Goal: Information Seeking & Learning: Find specific fact

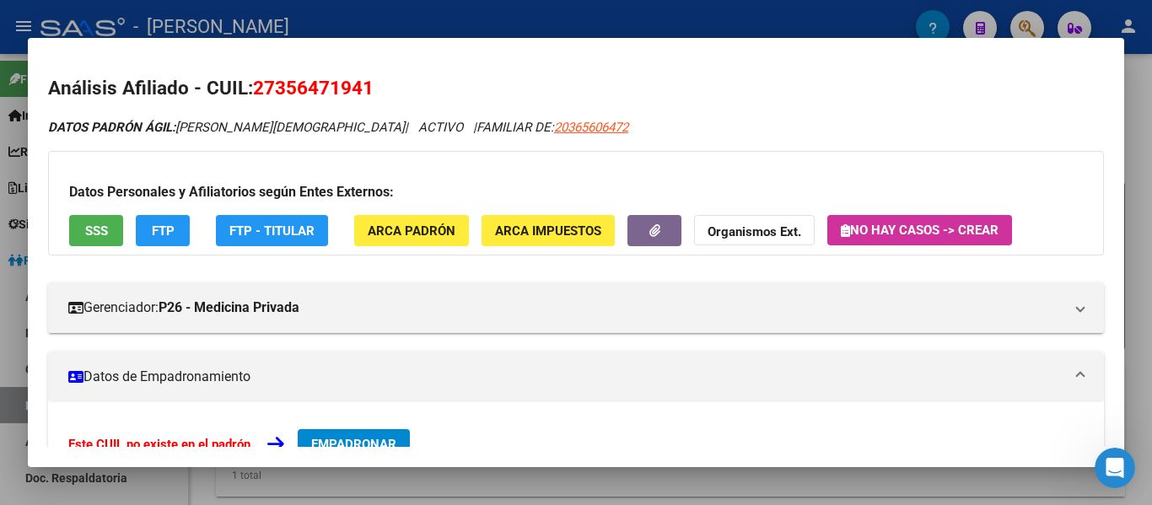
scroll to position [169, 0]
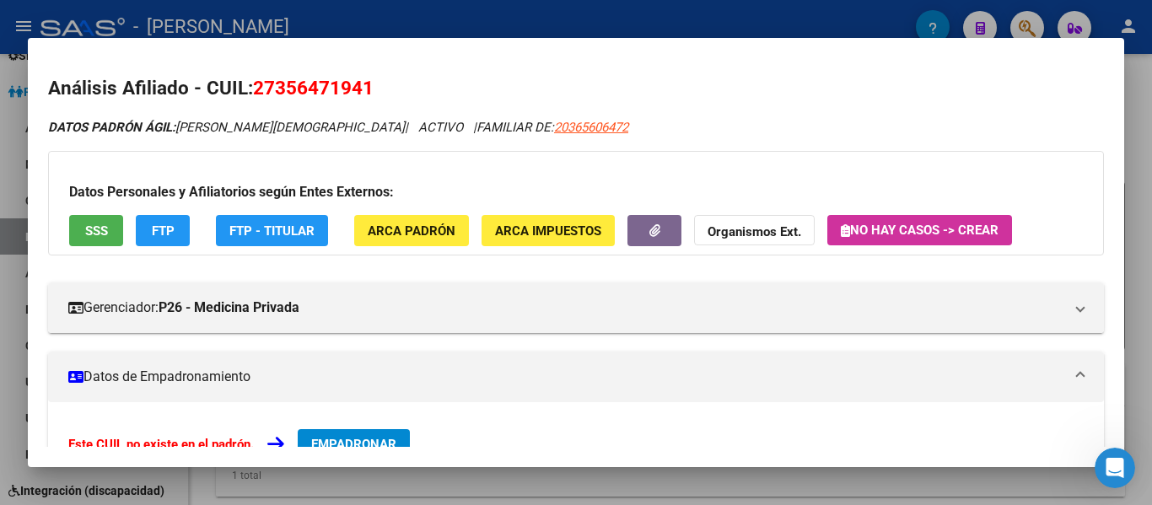
click at [526, 24] on div at bounding box center [576, 252] width 1152 height 505
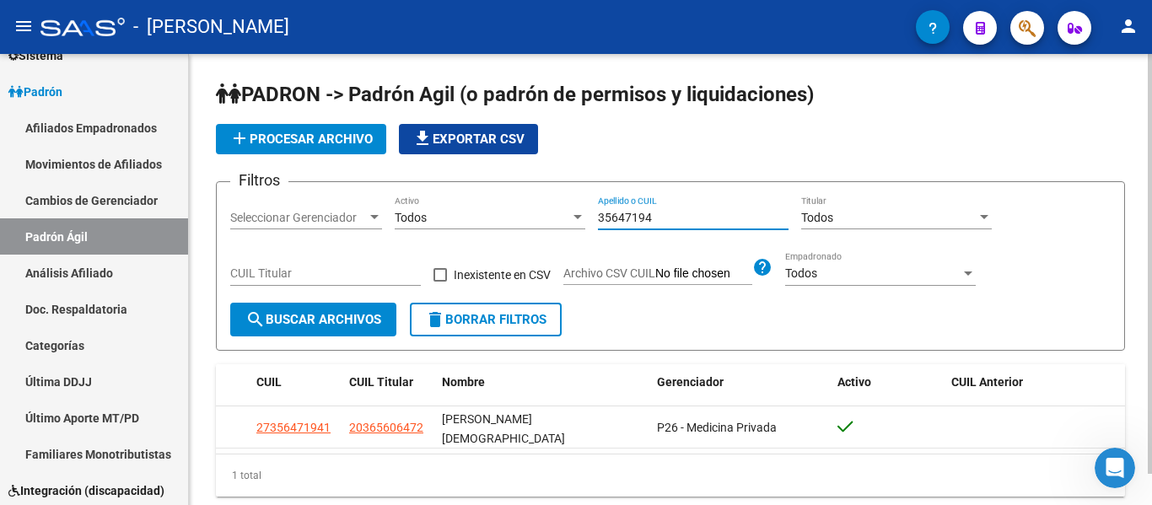
drag, startPoint x: 671, startPoint y: 221, endPoint x: 574, endPoint y: 208, distance: 97.9
click at [574, 208] on div "Filtros Seleccionar Gerenciador Seleccionar Gerenciador Todos Activo 35647194 A…" at bounding box center [670, 249] width 881 height 107
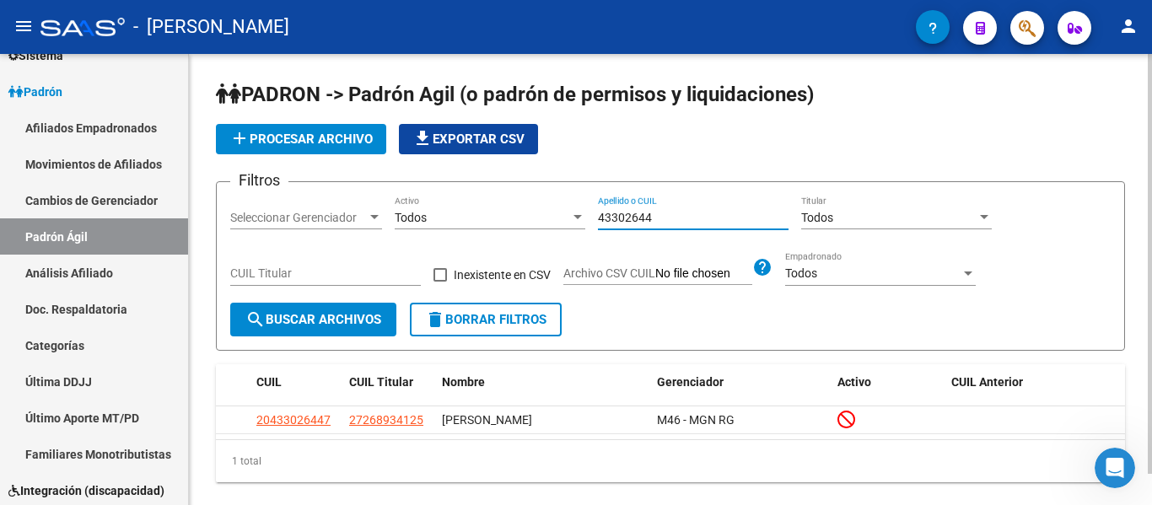
drag, startPoint x: 617, startPoint y: 212, endPoint x: 515, endPoint y: 207, distance: 101.3
click at [507, 209] on div "Filtros Seleccionar Gerenciador Seleccionar Gerenciador Todos Activo 43302644 A…" at bounding box center [670, 249] width 881 height 107
type input "36168074"
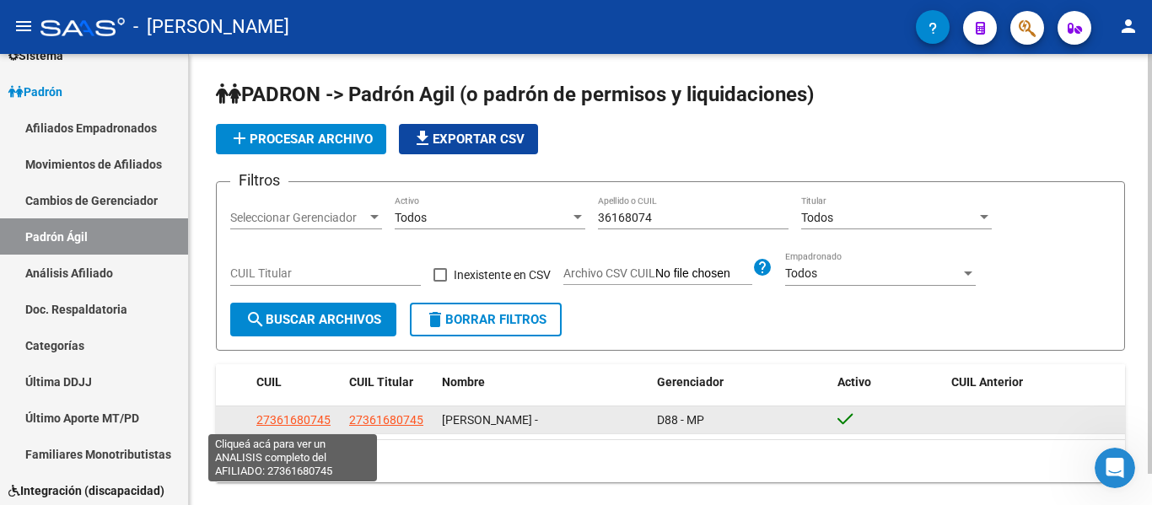
click at [307, 414] on span "27361680745" at bounding box center [293, 419] width 74 height 13
type textarea "27361680745"
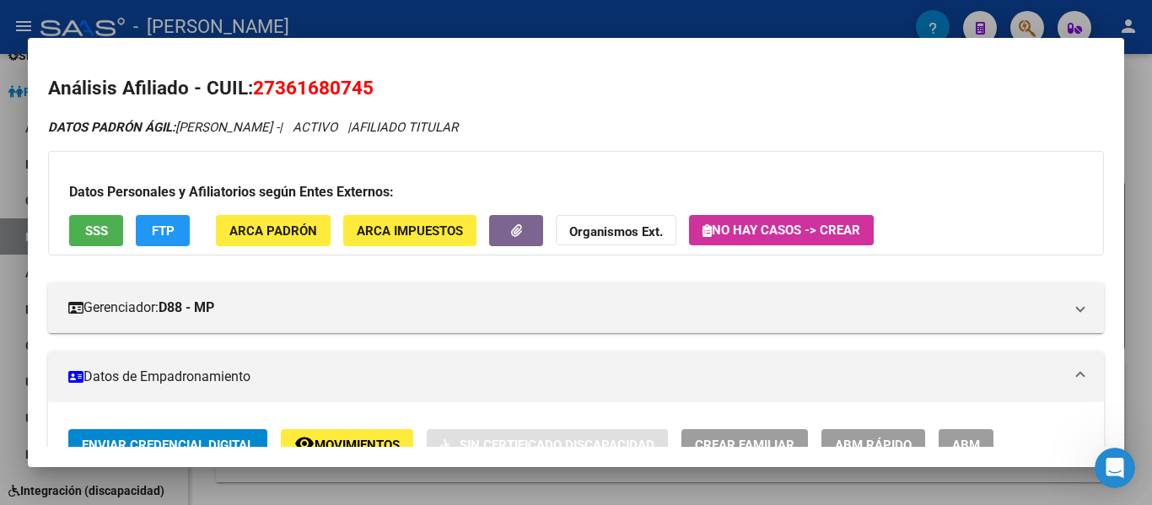
click at [932, 20] on div at bounding box center [576, 252] width 1152 height 505
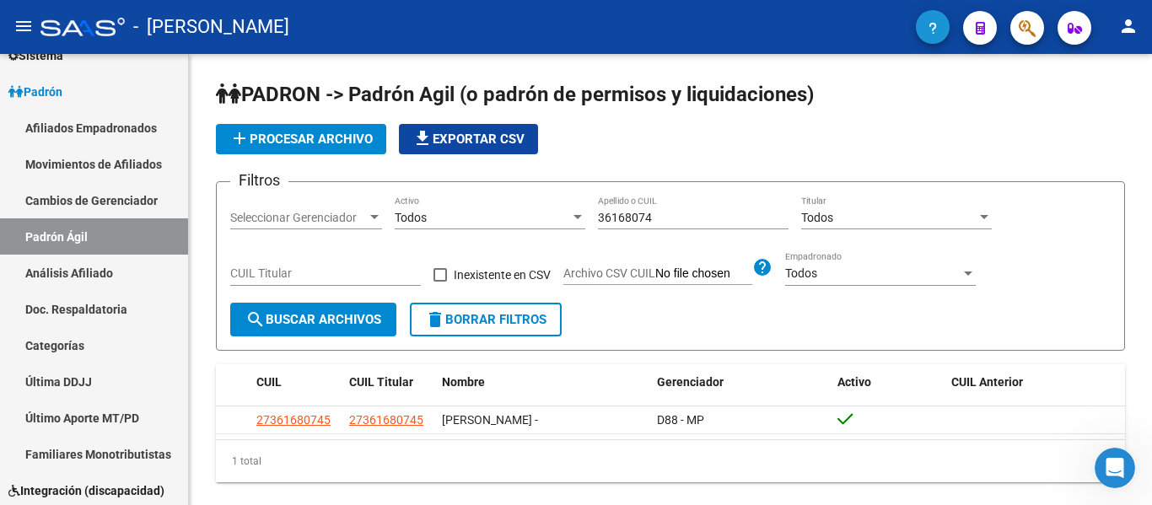
click at [932, 23] on icon "button" at bounding box center [933, 28] width 8 height 13
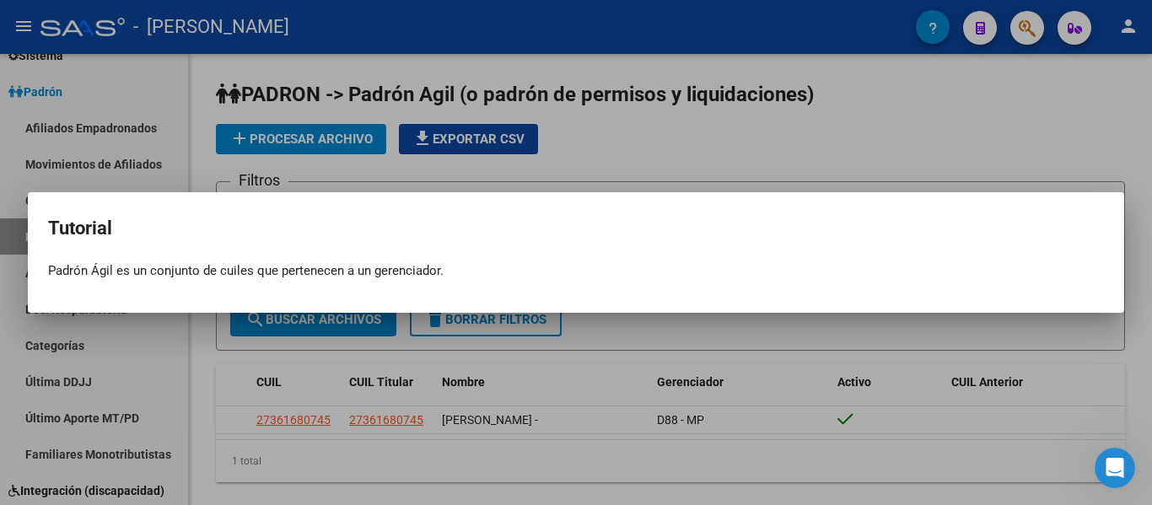
click at [140, 89] on div at bounding box center [576, 252] width 1152 height 505
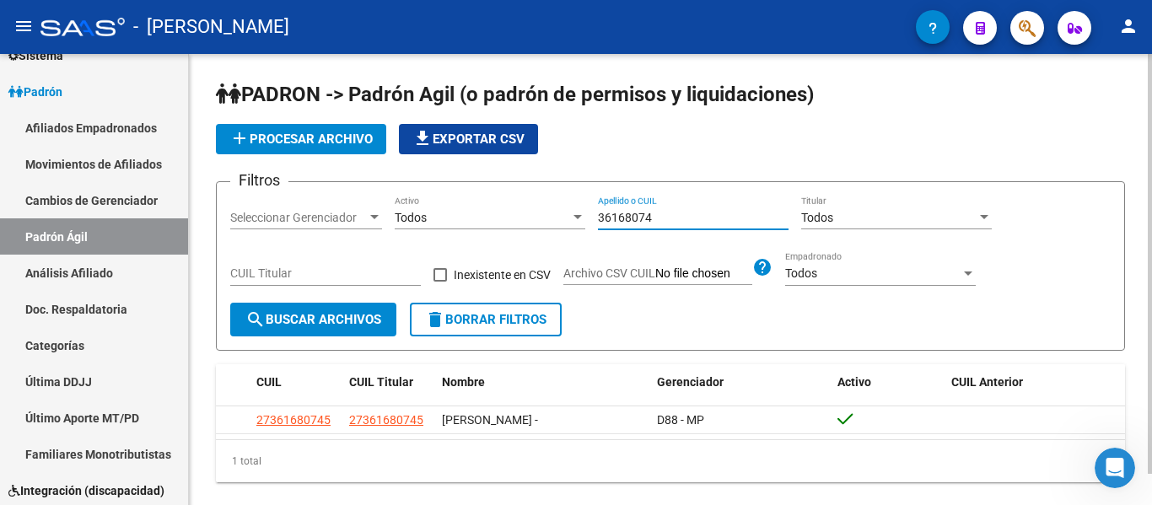
drag, startPoint x: 704, startPoint y: 213, endPoint x: 455, endPoint y: 196, distance: 250.2
click at [455, 196] on div "Filtros Seleccionar Gerenciador Seleccionar Gerenciador Todos Activo 36168074 A…" at bounding box center [670, 249] width 881 height 107
drag, startPoint x: 709, startPoint y: 218, endPoint x: 560, endPoint y: 199, distance: 149.6
click at [560, 199] on div "Filtros Seleccionar Gerenciador Seleccionar Gerenciador Todos Activo 33409744 A…" at bounding box center [670, 249] width 881 height 107
drag, startPoint x: 665, startPoint y: 213, endPoint x: 536, endPoint y: 218, distance: 129.2
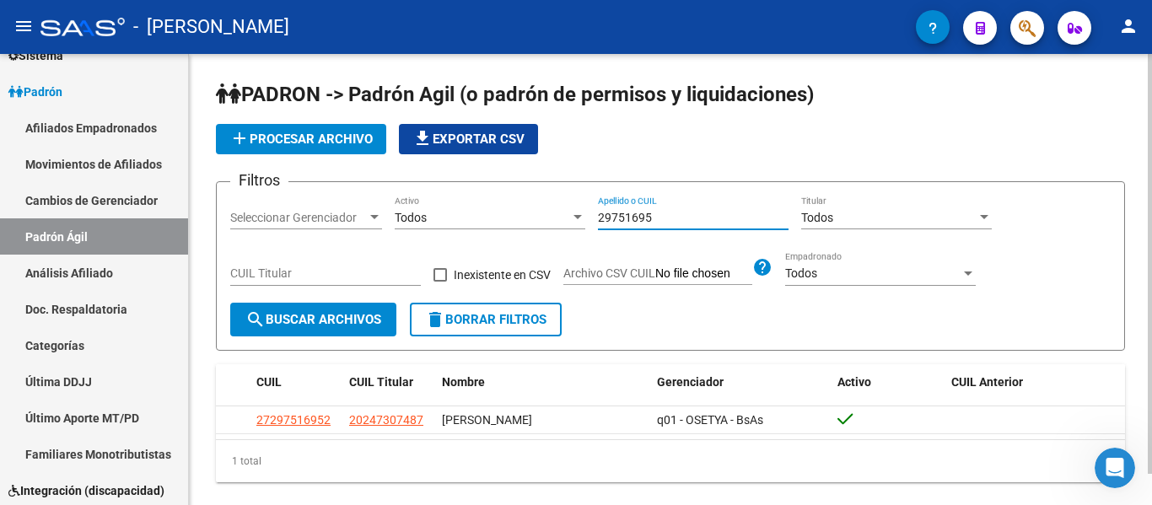
click at [536, 218] on div "Filtros Seleccionar Gerenciador Seleccionar Gerenciador Todos Activo 29751695 A…" at bounding box center [670, 249] width 881 height 107
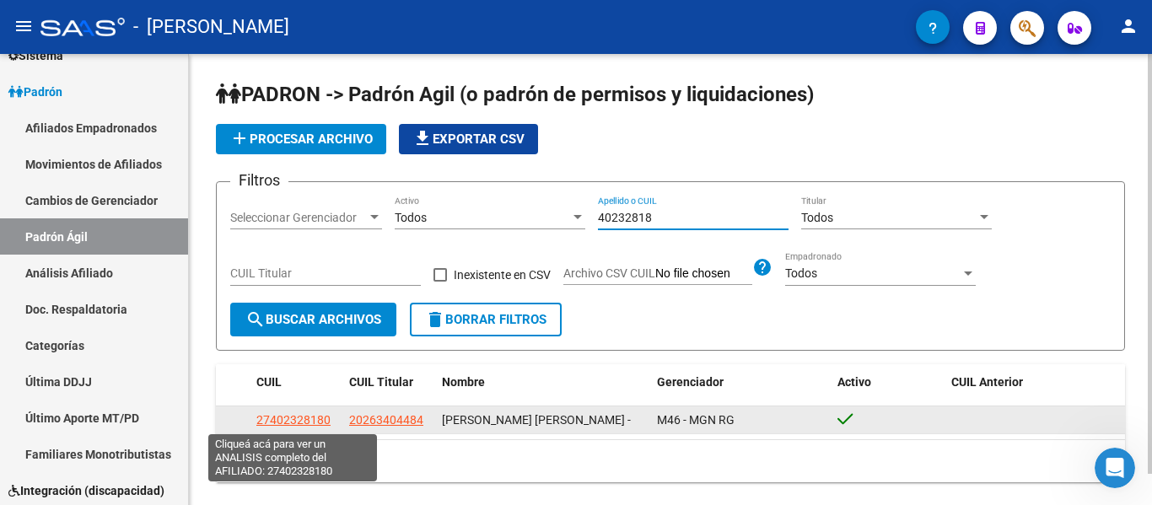
type input "40232818"
click at [319, 419] on span "27402328180" at bounding box center [293, 419] width 74 height 13
type textarea "27402328180"
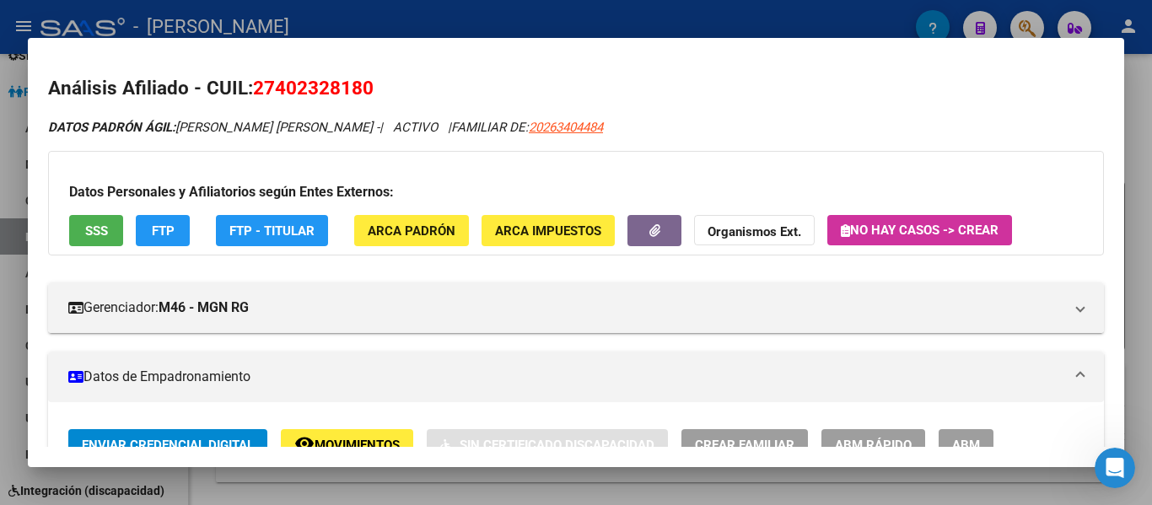
click at [563, 18] on div at bounding box center [576, 252] width 1152 height 505
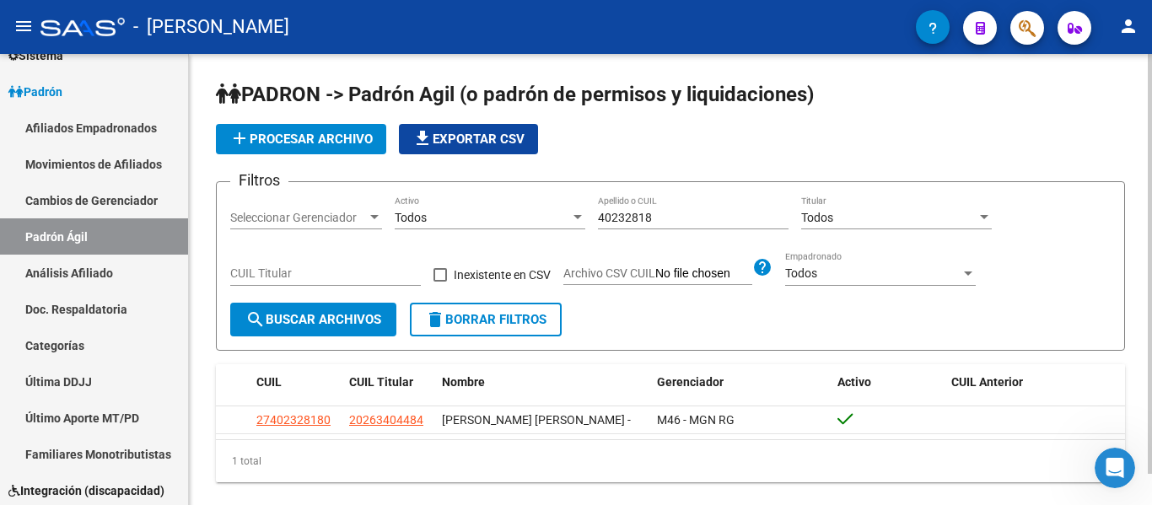
click at [702, 225] on div "40232818 Apellido o CUIL" at bounding box center [693, 213] width 191 height 34
drag, startPoint x: 695, startPoint y: 219, endPoint x: 567, endPoint y: 218, distance: 128.2
click at [567, 218] on div "Filtros Seleccionar Gerenciador Seleccionar Gerenciador Todos Activo 40232818 A…" at bounding box center [670, 249] width 881 height 107
drag, startPoint x: 682, startPoint y: 214, endPoint x: 542, endPoint y: 214, distance: 140.9
click at [542, 214] on div "Filtros Seleccionar Gerenciador Seleccionar Gerenciador Todos Activo 56334350 A…" at bounding box center [670, 249] width 881 height 107
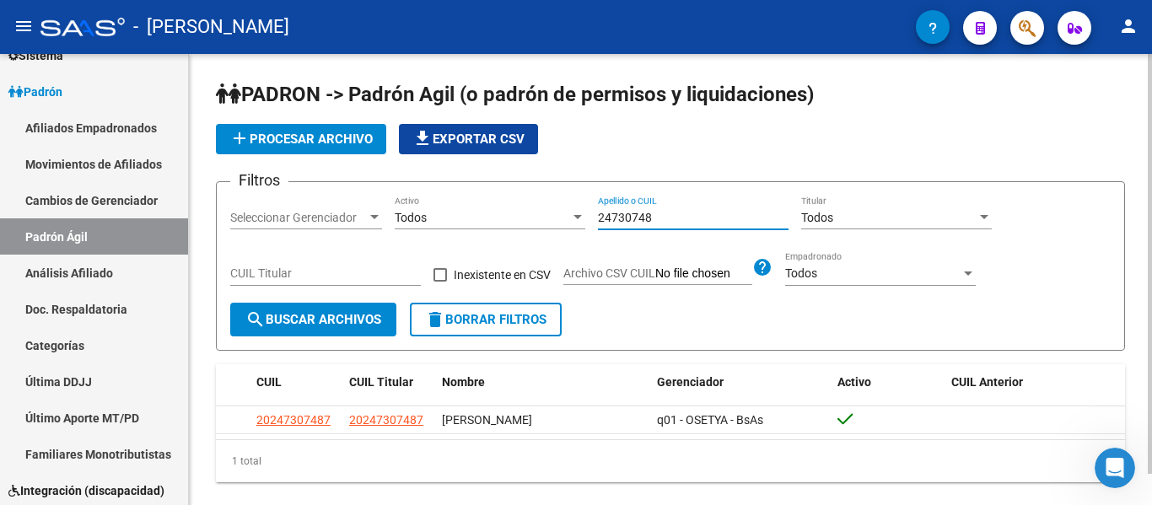
drag, startPoint x: 657, startPoint y: 220, endPoint x: 564, endPoint y: 218, distance: 92.8
click at [564, 218] on div "Filtros Seleccionar Gerenciador Seleccionar Gerenciador Todos Activo 24730748 A…" at bounding box center [670, 249] width 881 height 107
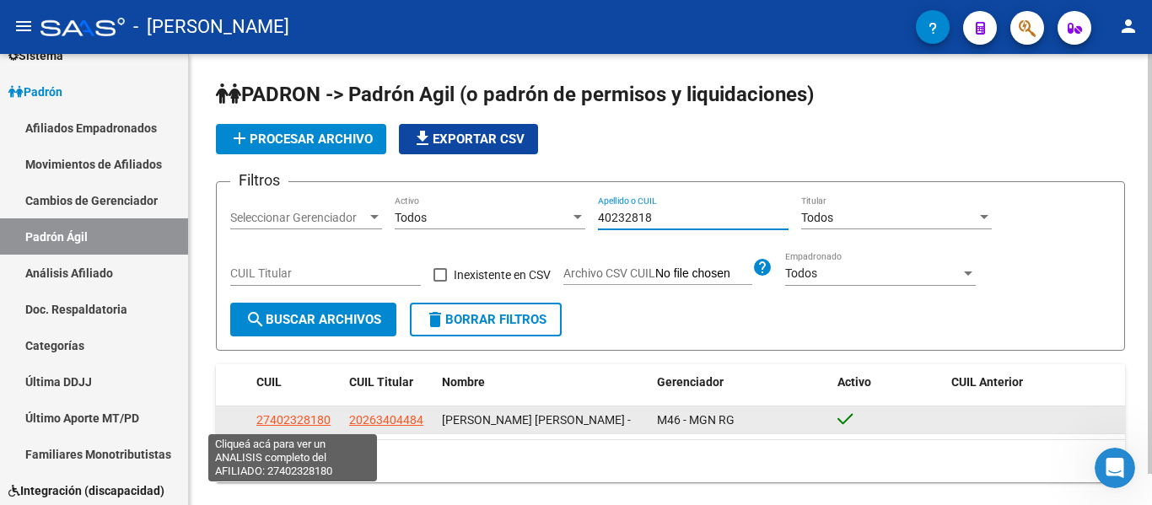
click at [308, 425] on span "27402328180" at bounding box center [293, 419] width 74 height 13
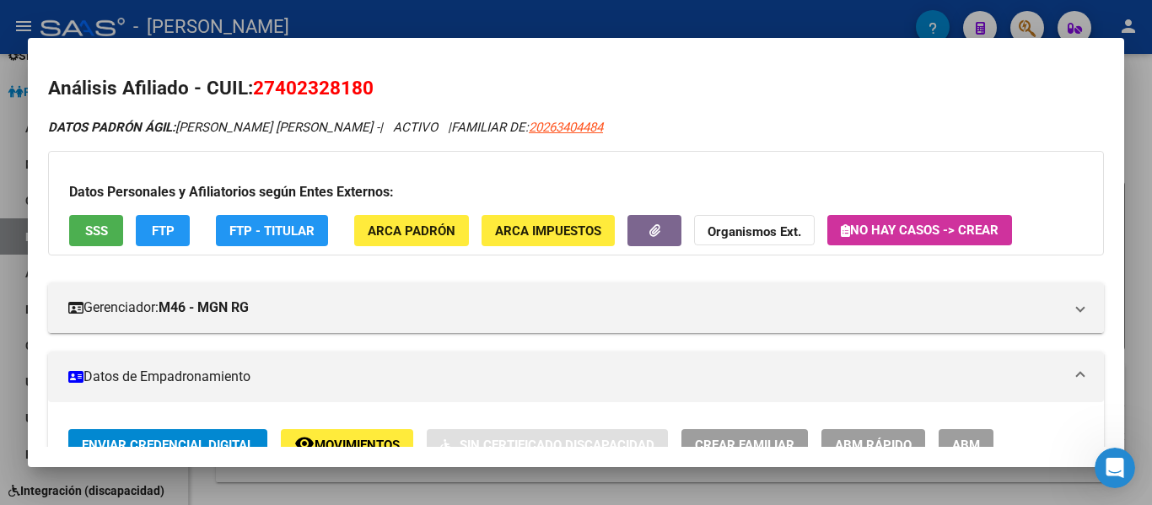
click at [439, 11] on div at bounding box center [576, 252] width 1152 height 505
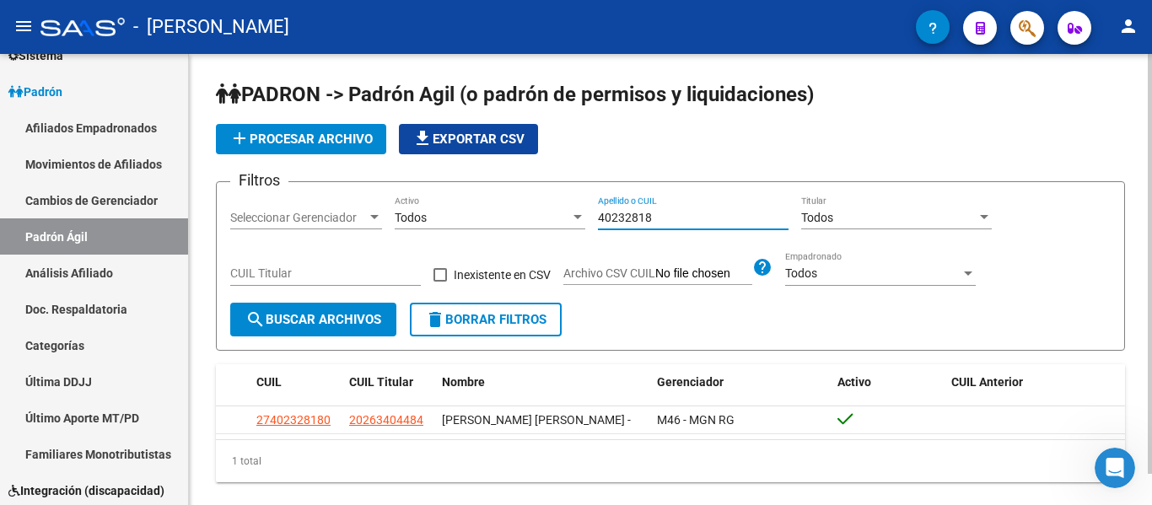
drag, startPoint x: 691, startPoint y: 221, endPoint x: 499, endPoint y: 216, distance: 192.4
click at [499, 216] on div "Filtros Seleccionar Gerenciador Seleccionar Gerenciador Todos Activo 40232818 A…" at bounding box center [670, 249] width 881 height 107
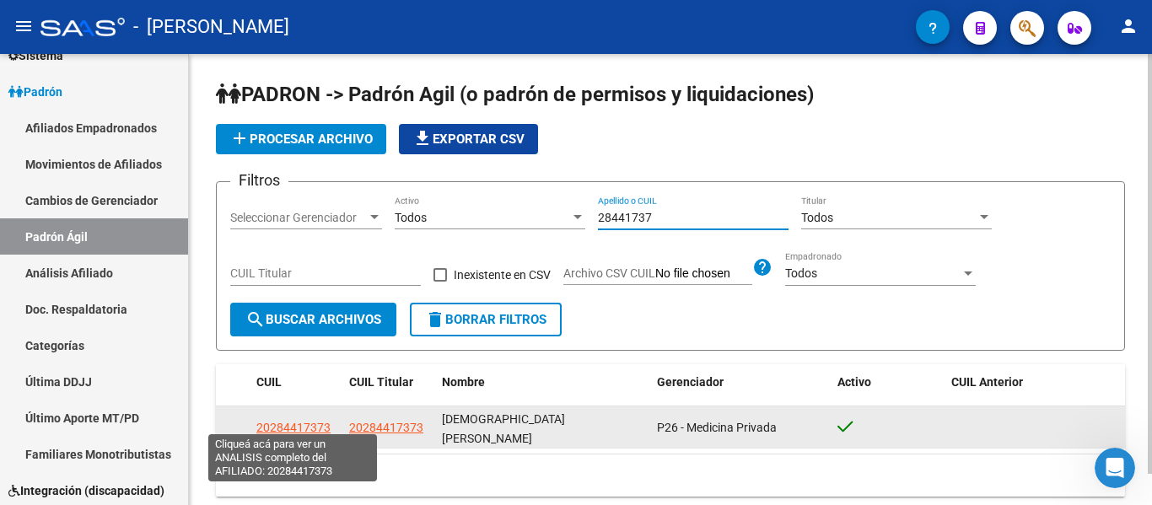
type input "28441737"
click at [300, 421] on span "20284417373" at bounding box center [293, 427] width 74 height 13
type textarea "20284417373"
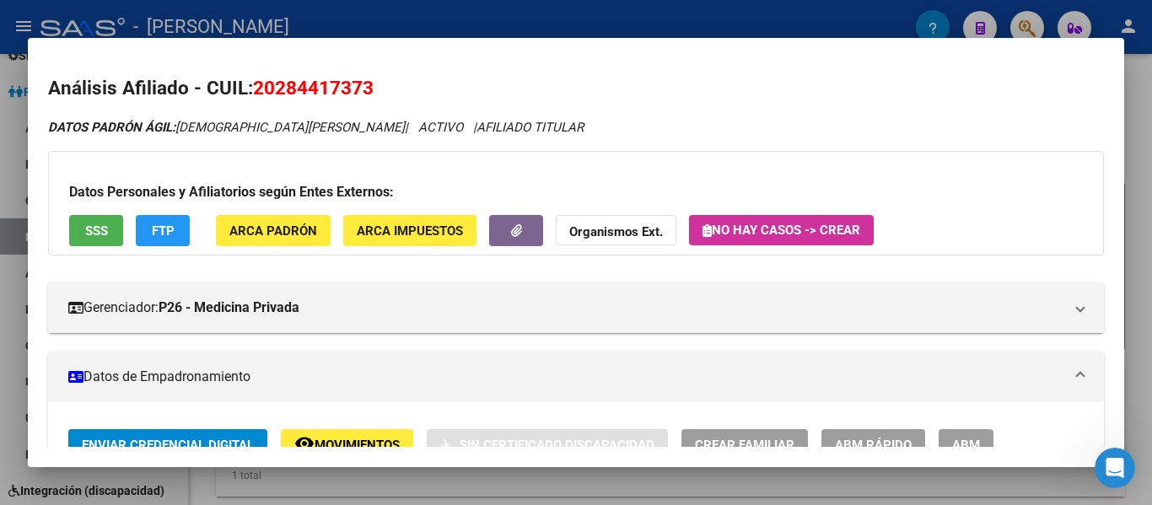
click at [586, 19] on div at bounding box center [576, 252] width 1152 height 505
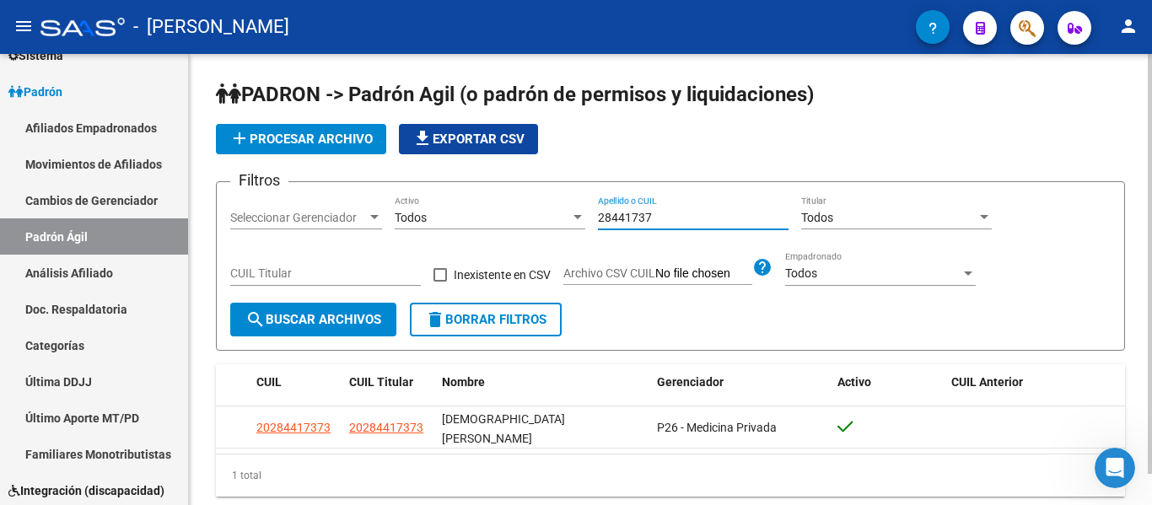
drag, startPoint x: 667, startPoint y: 214, endPoint x: 550, endPoint y: 201, distance: 118.0
click at [550, 201] on div "Filtros Seleccionar Gerenciador Seleccionar Gerenciador Todos Activo 28441737 A…" at bounding box center [670, 249] width 881 height 107
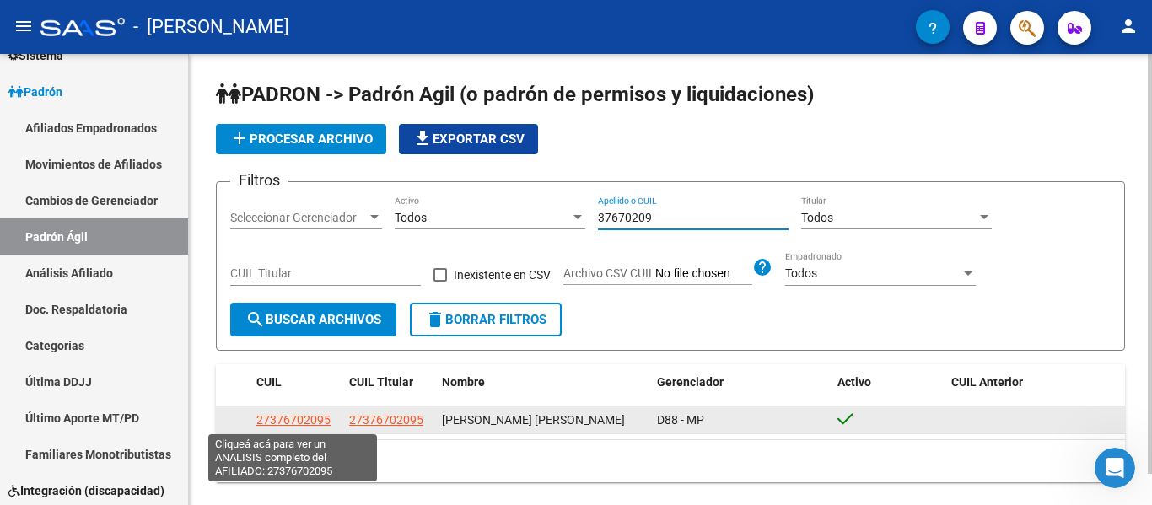
type input "37670209"
click at [313, 418] on span "27376702095" at bounding box center [293, 419] width 74 height 13
type textarea "27376702095"
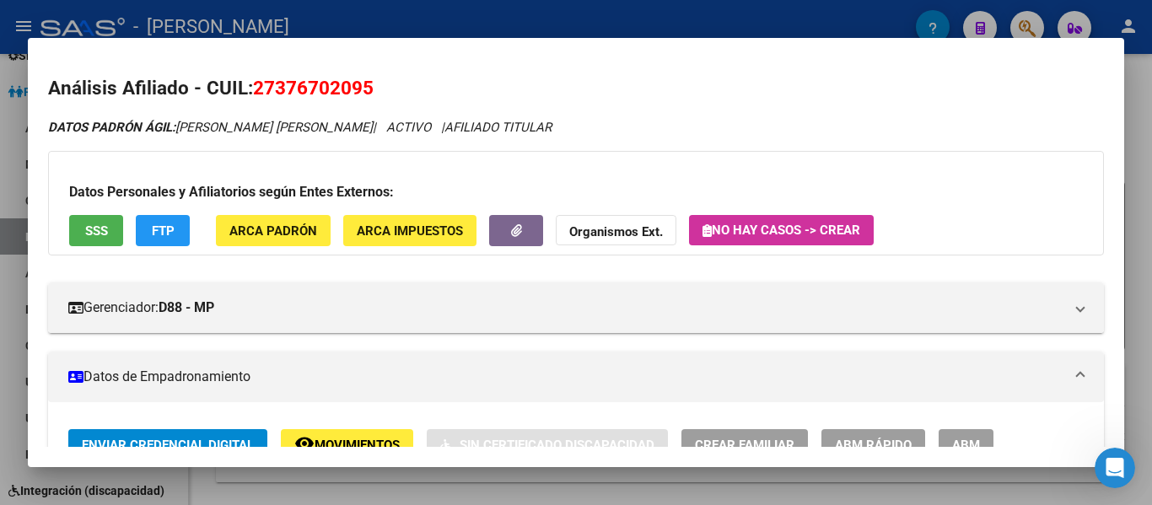
click at [395, 16] on div at bounding box center [576, 252] width 1152 height 505
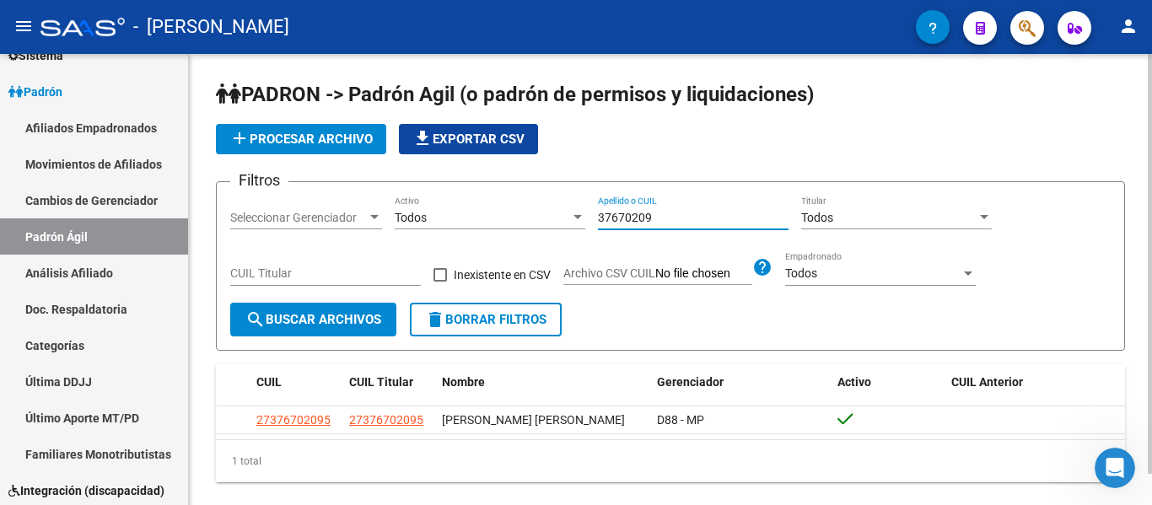
drag, startPoint x: 683, startPoint y: 223, endPoint x: 582, endPoint y: 218, distance: 101.3
click at [582, 218] on div "Filtros Seleccionar Gerenciador Seleccionar Gerenciador Todos Activo 37670209 A…" at bounding box center [670, 249] width 881 height 107
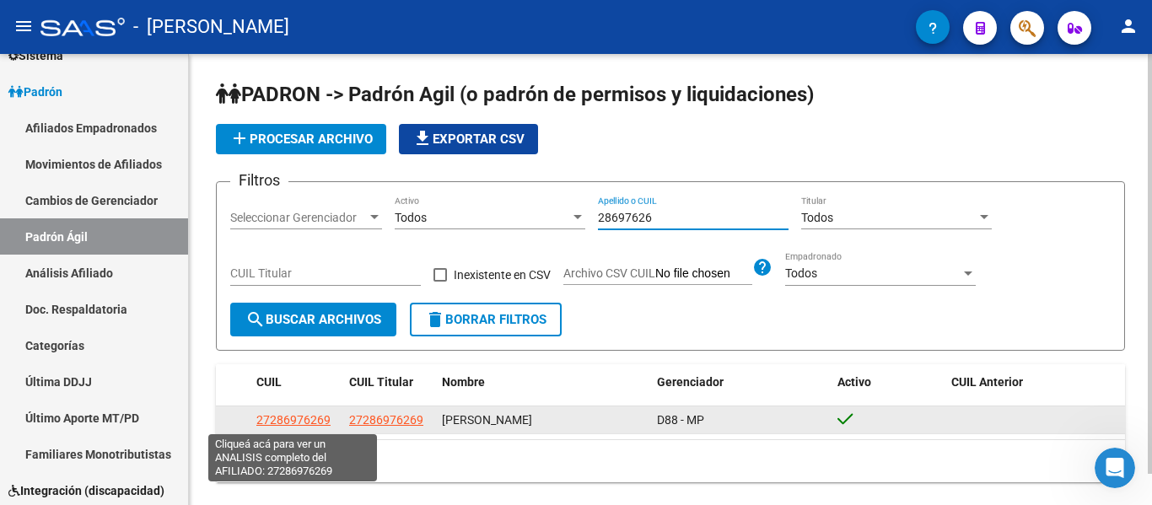
type input "28697626"
click at [313, 422] on span "27286976269" at bounding box center [293, 419] width 74 height 13
type textarea "27286976269"
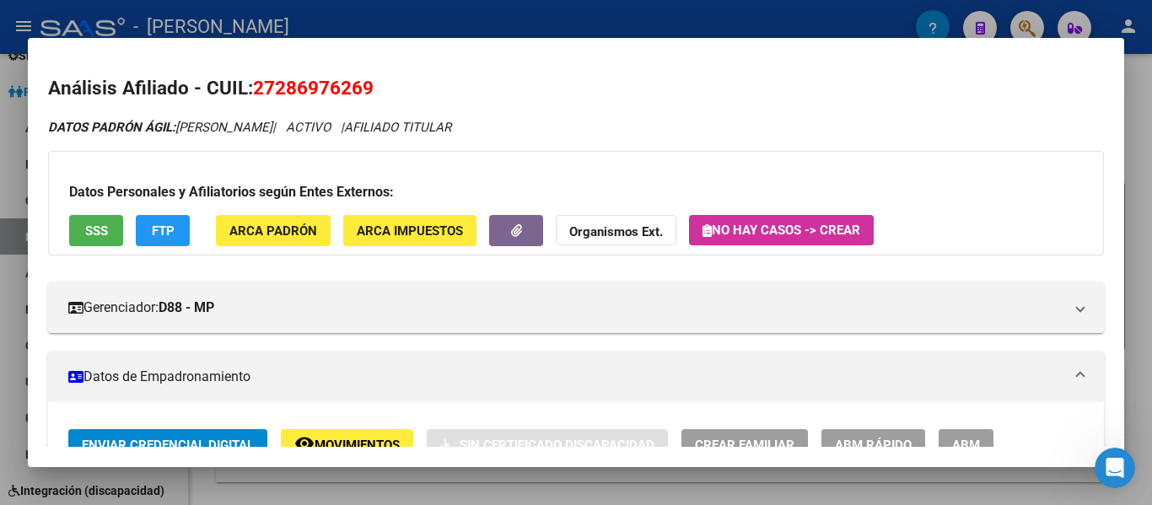
click at [550, 23] on div at bounding box center [576, 252] width 1152 height 505
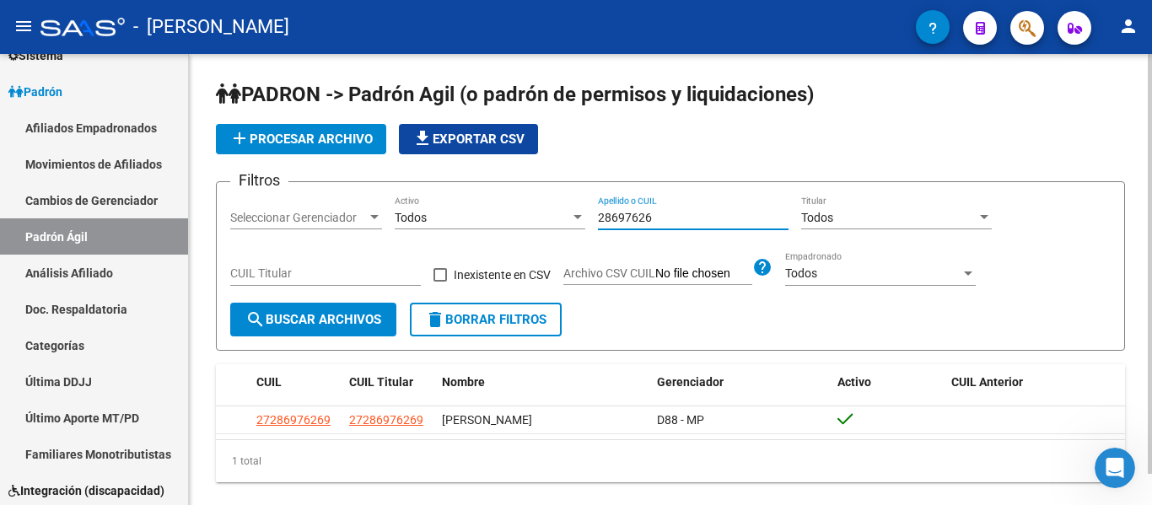
drag, startPoint x: 674, startPoint y: 222, endPoint x: 572, endPoint y: 224, distance: 102.1
click at [585, 224] on div "Filtros Seleccionar Gerenciador Seleccionar Gerenciador Todos Activo 28697626 A…" at bounding box center [670, 249] width 881 height 107
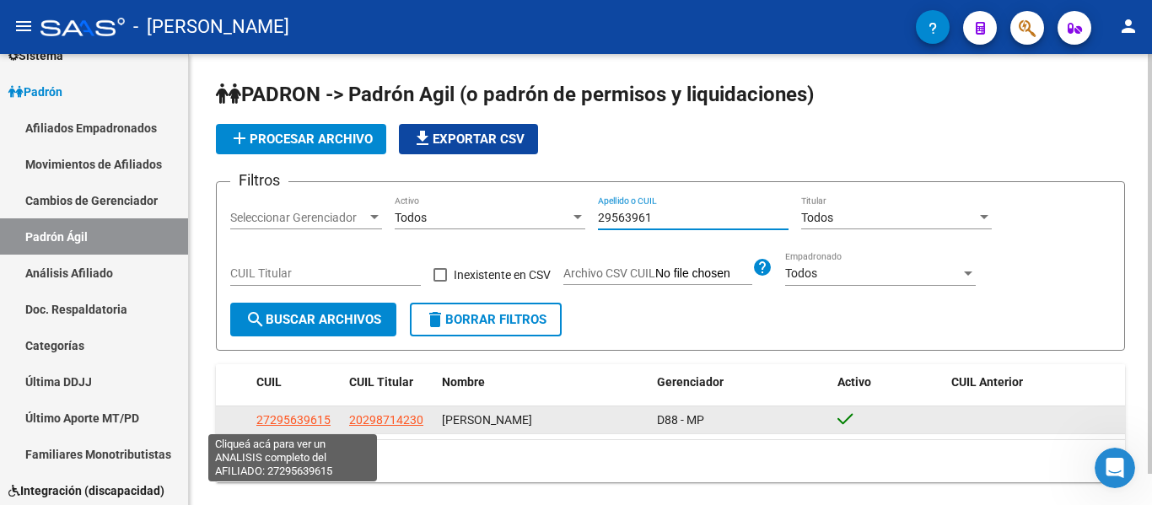
type input "29563961"
click at [313, 420] on span "27295639615" at bounding box center [293, 419] width 74 height 13
type textarea "27295639615"
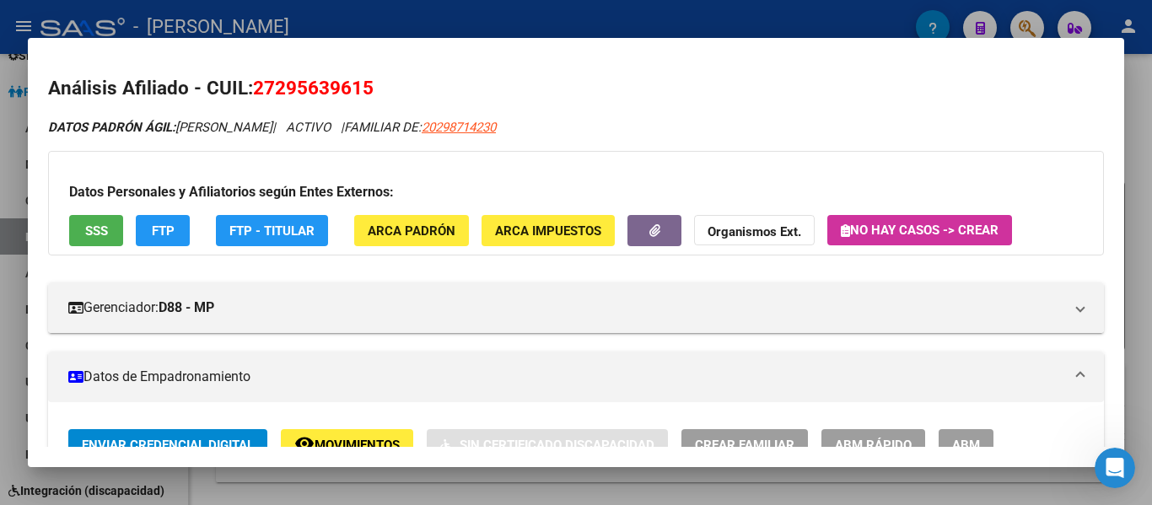
click at [558, 32] on div at bounding box center [576, 252] width 1152 height 505
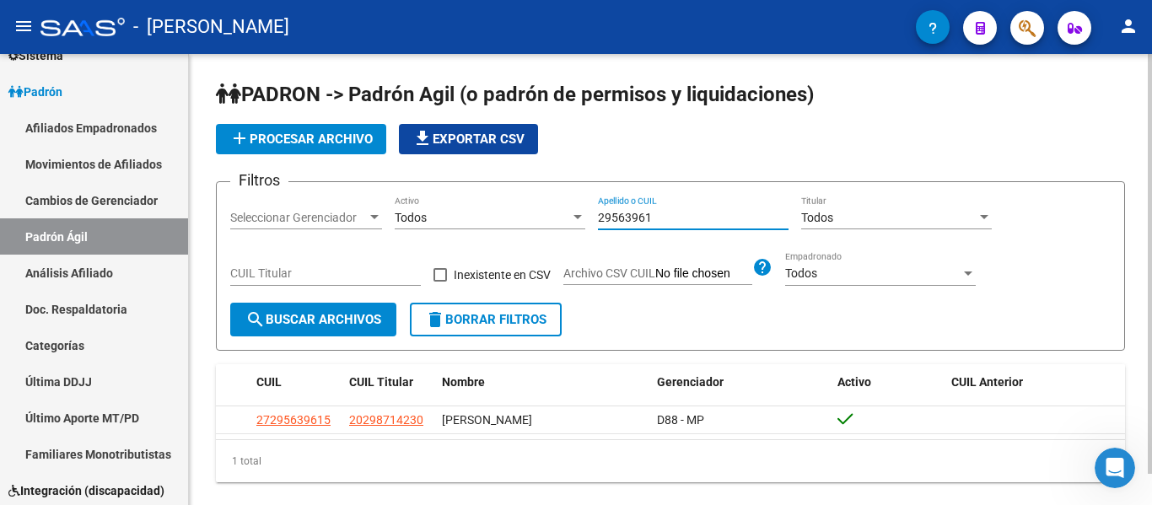
drag, startPoint x: 665, startPoint y: 220, endPoint x: 483, endPoint y: 211, distance: 181.6
click at [483, 211] on div "Filtros Seleccionar Gerenciador Seleccionar Gerenciador Todos Activo 29563961 A…" at bounding box center [670, 249] width 881 height 107
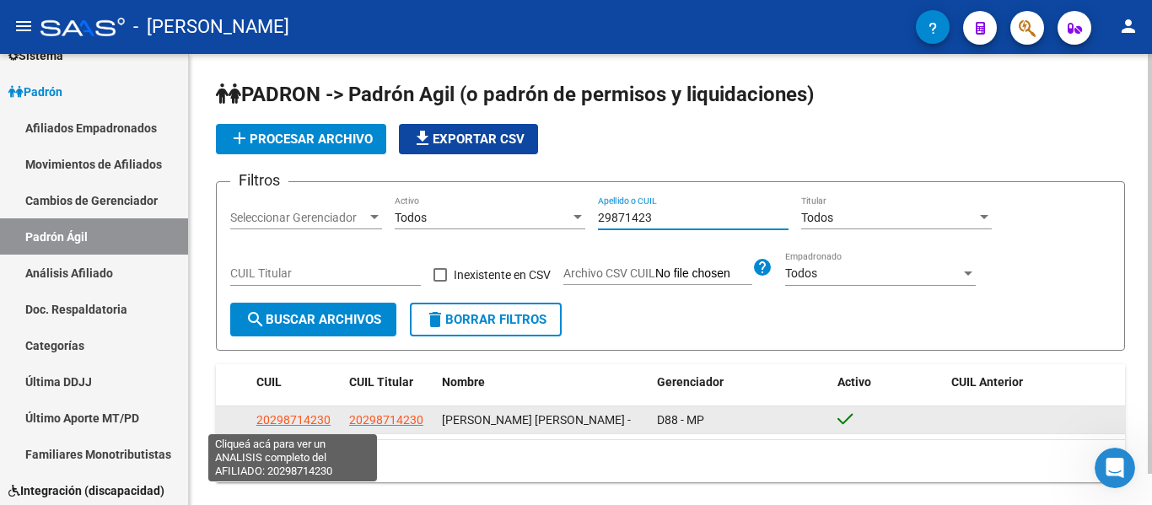
type input "29871423"
click at [298, 420] on span "20298714230" at bounding box center [293, 419] width 74 height 13
type textarea "20298714230"
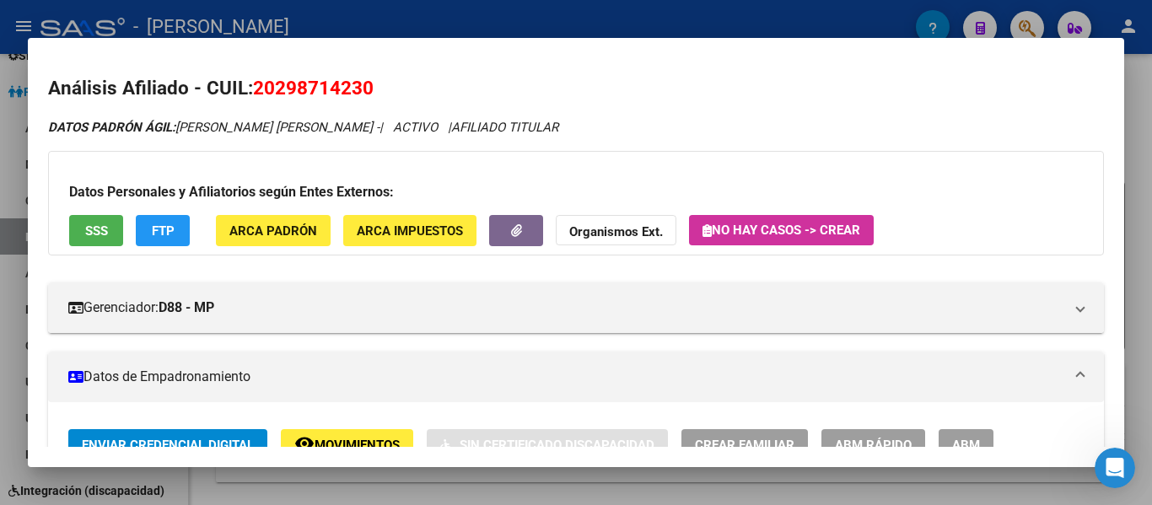
click at [605, 15] on div at bounding box center [576, 252] width 1152 height 505
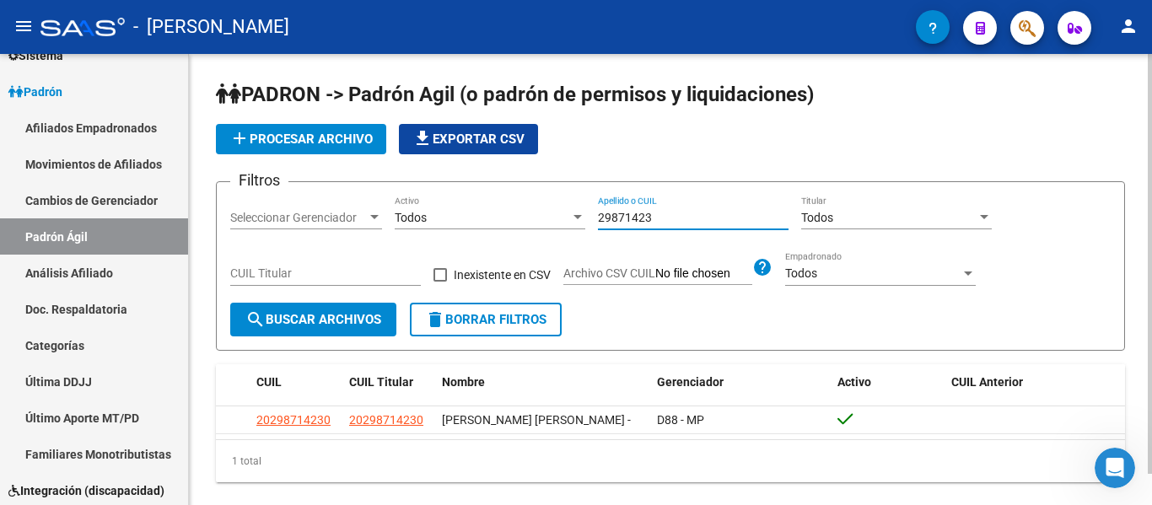
drag, startPoint x: 679, startPoint y: 218, endPoint x: 538, endPoint y: 225, distance: 141.1
click at [538, 225] on div "Filtros Seleccionar Gerenciador Seleccionar Gerenciador Todos Activo 29871423 A…" at bounding box center [670, 249] width 881 height 107
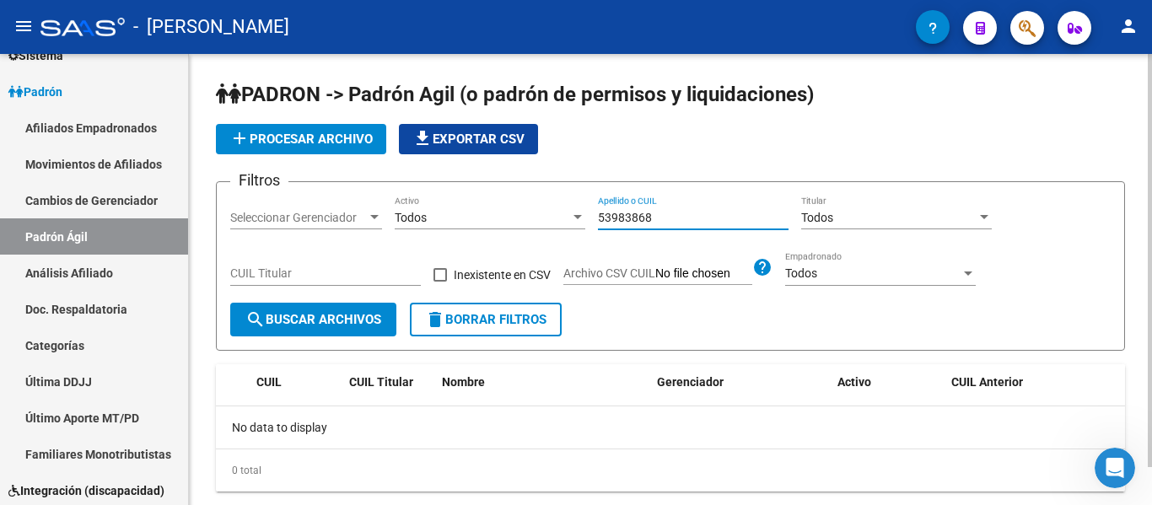
drag, startPoint x: 682, startPoint y: 212, endPoint x: 579, endPoint y: 212, distance: 102.9
click at [579, 212] on div "Filtros Seleccionar Gerenciador Seleccionar Gerenciador Todos Activo 53983868 A…" at bounding box center [670, 249] width 881 height 107
drag, startPoint x: 668, startPoint y: 217, endPoint x: 563, endPoint y: 218, distance: 105.4
click at [564, 218] on div "Filtros Seleccionar Gerenciador Seleccionar Gerenciador Todos Activo 53983868 A…" at bounding box center [670, 249] width 881 height 107
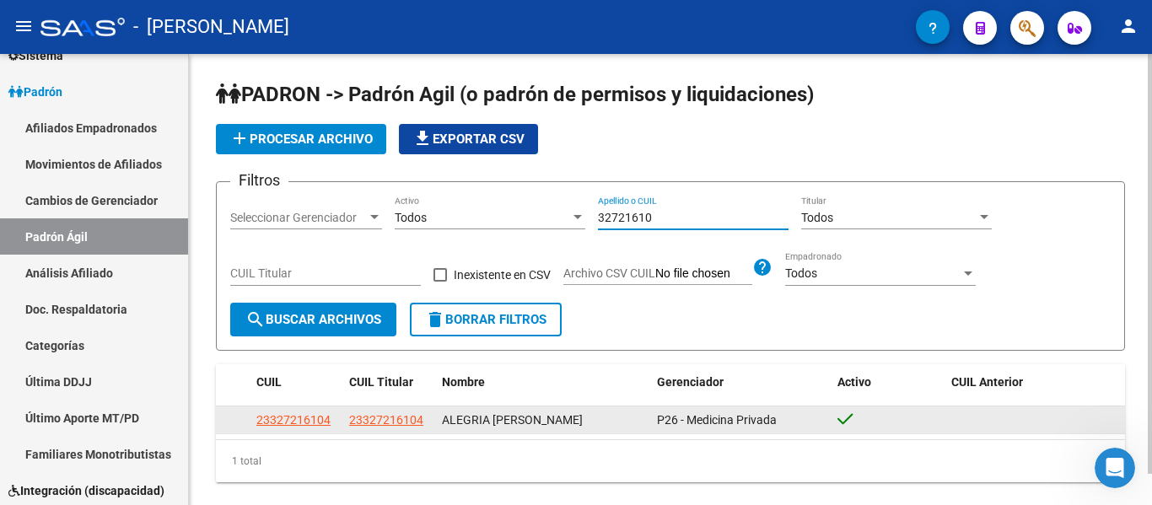
type input "32721610"
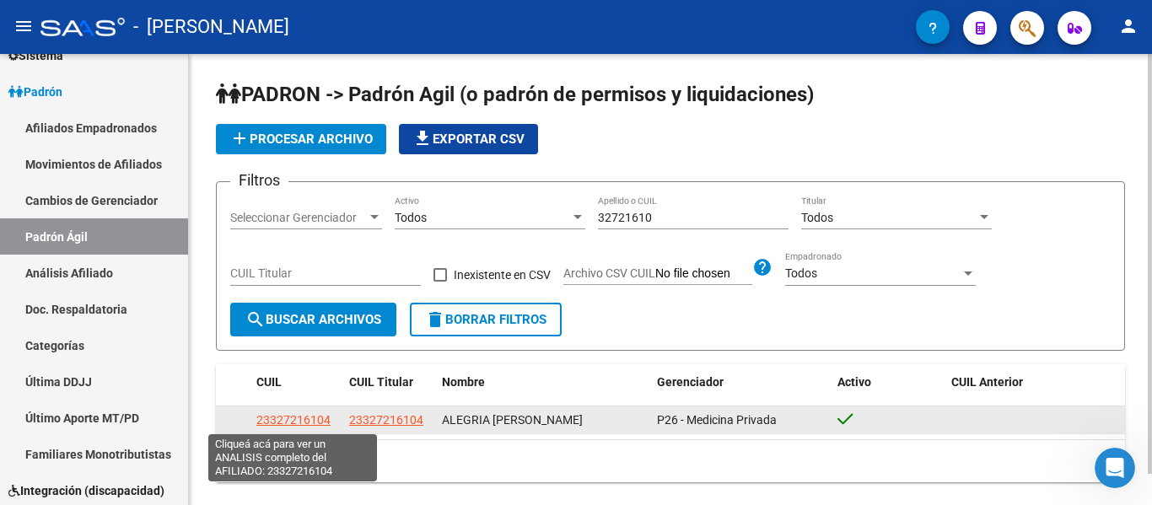
click at [295, 422] on span "23327216104" at bounding box center [293, 419] width 74 height 13
type textarea "23327216104"
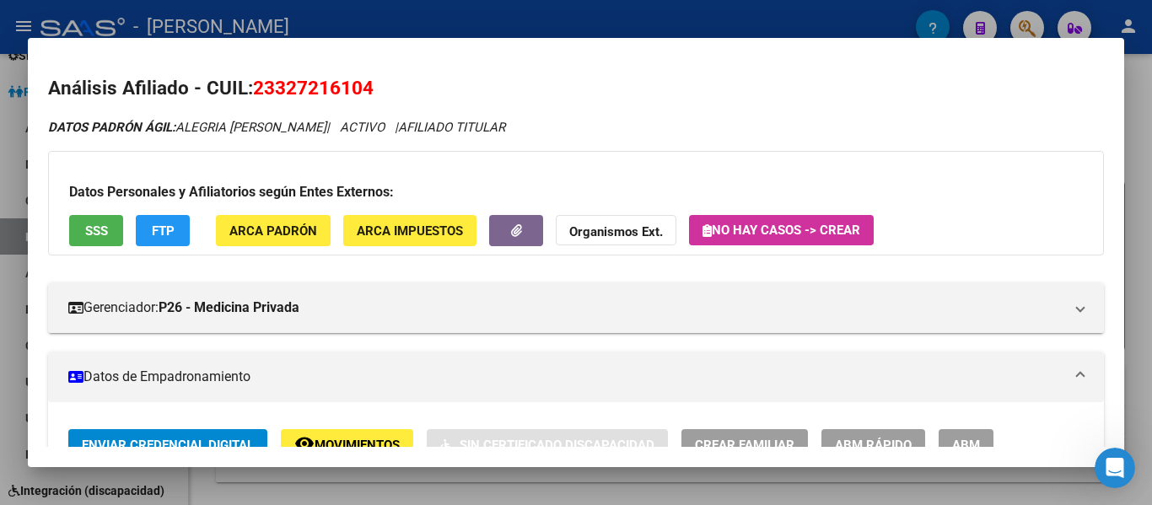
click at [603, 31] on div at bounding box center [576, 252] width 1152 height 505
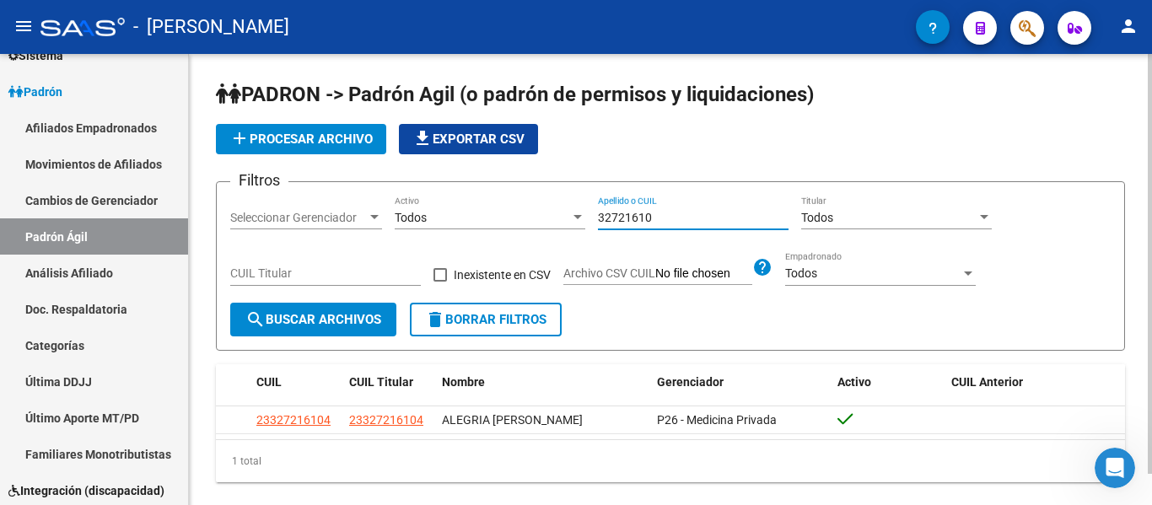
drag, startPoint x: 657, startPoint y: 212, endPoint x: 556, endPoint y: 214, distance: 101.3
click at [556, 214] on div "Filtros Seleccionar Gerenciador Seleccionar Gerenciador Todos Activo 32721610 A…" at bounding box center [670, 249] width 881 height 107
drag, startPoint x: 700, startPoint y: 222, endPoint x: 604, endPoint y: 223, distance: 96.2
click at [604, 223] on input "52189711" at bounding box center [693, 218] width 191 height 14
type input "5"
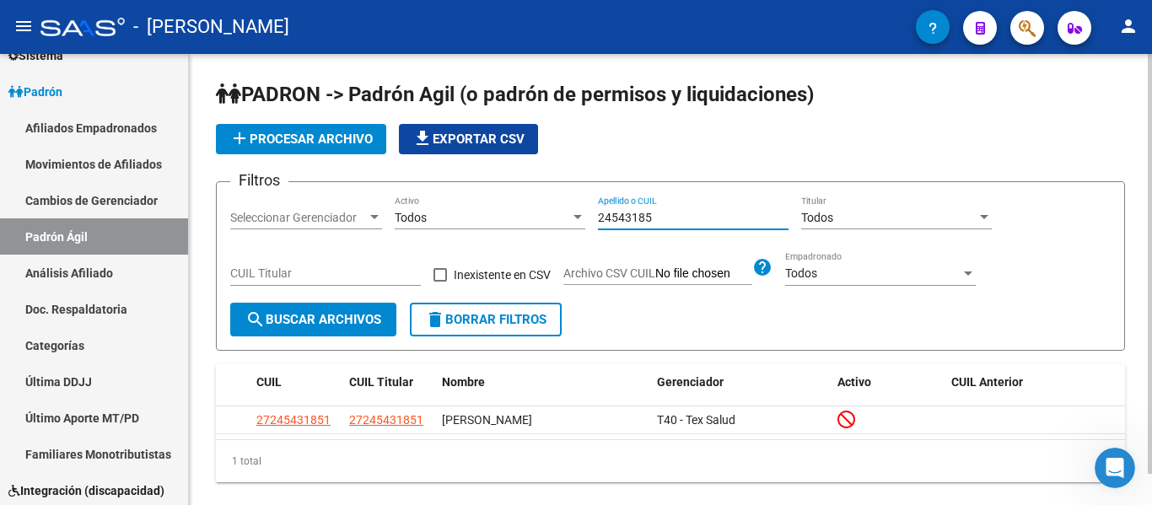
drag, startPoint x: 665, startPoint y: 220, endPoint x: 606, endPoint y: 155, distance: 87.8
click at [584, 211] on div "Filtros Seleccionar Gerenciador Seleccionar Gerenciador Todos Activo 24543185 A…" at bounding box center [670, 249] width 881 height 107
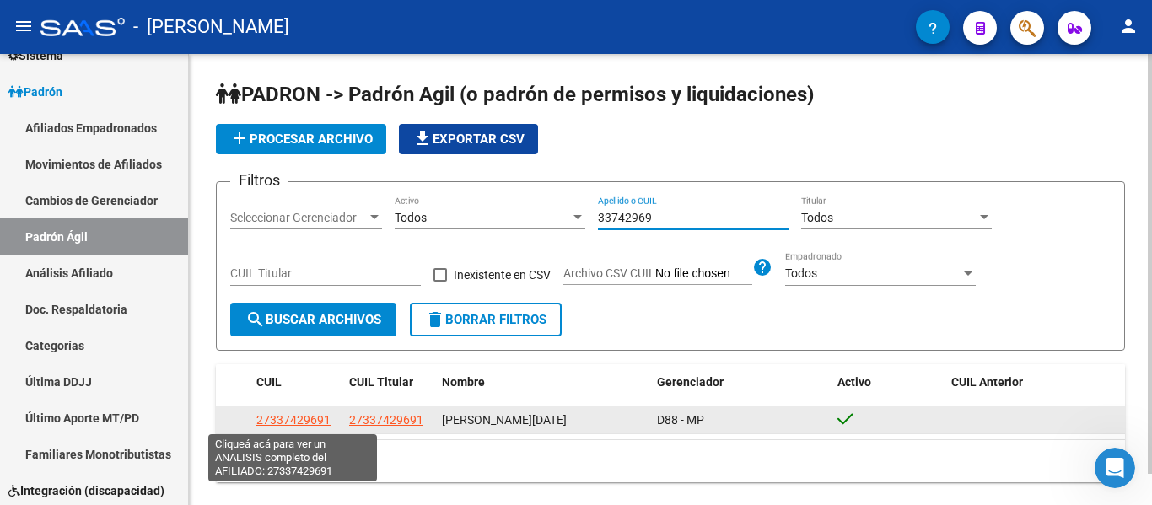
type input "33742969"
click at [303, 425] on span "27337429691" at bounding box center [293, 419] width 74 height 13
type textarea "27337429691"
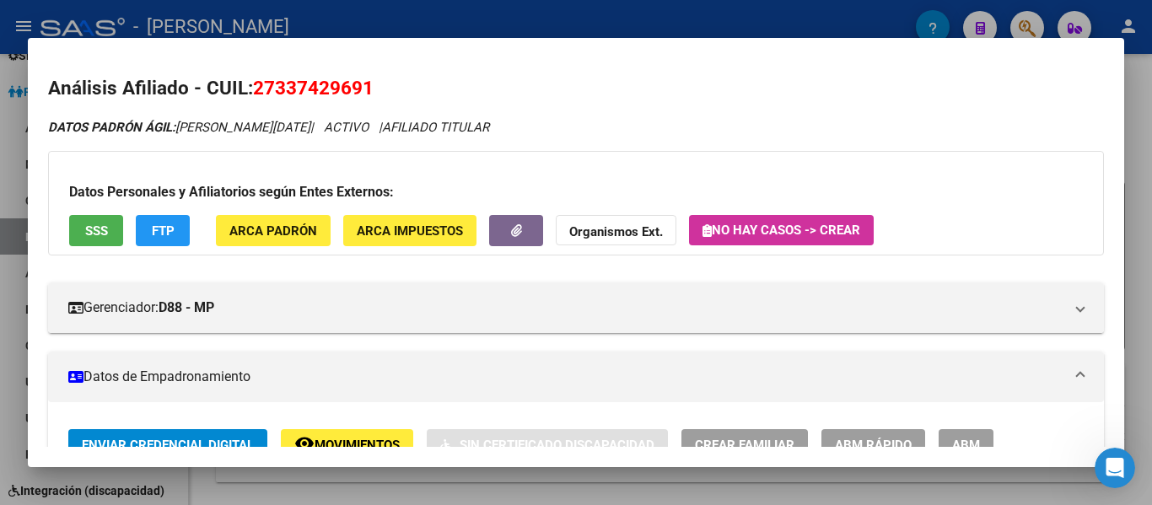
click at [482, 22] on div at bounding box center [576, 252] width 1152 height 505
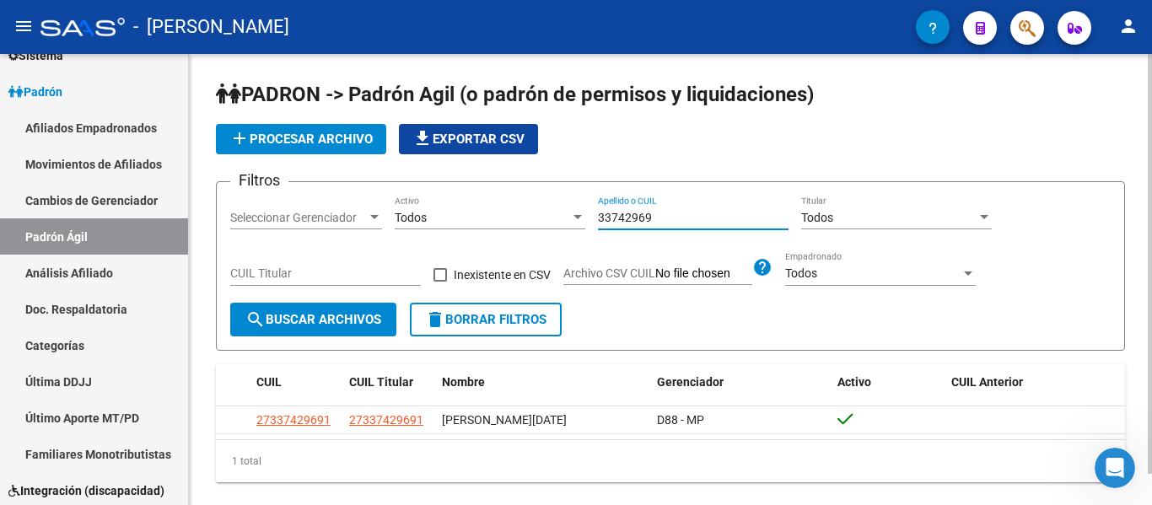
drag, startPoint x: 561, startPoint y: 218, endPoint x: 592, endPoint y: 240, distance: 38.1
click at [547, 226] on div "Filtros Seleccionar Gerenciador Seleccionar Gerenciador Todos Activo 33742969 A…" at bounding box center [670, 249] width 881 height 107
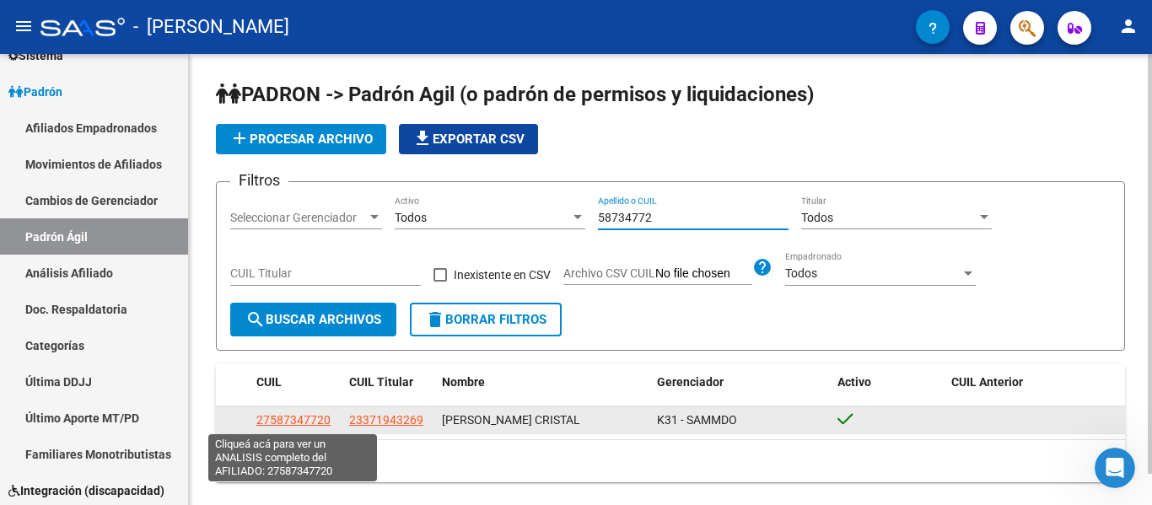
type input "58734772"
click at [267, 423] on span "27587347720" at bounding box center [293, 419] width 74 height 13
type textarea "27587347720"
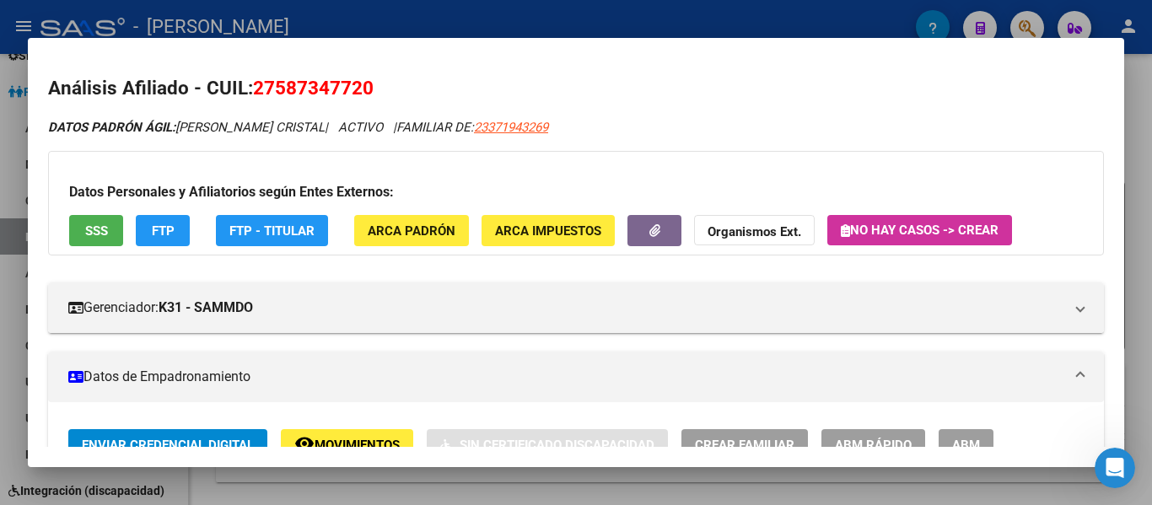
click at [568, 23] on div at bounding box center [576, 252] width 1152 height 505
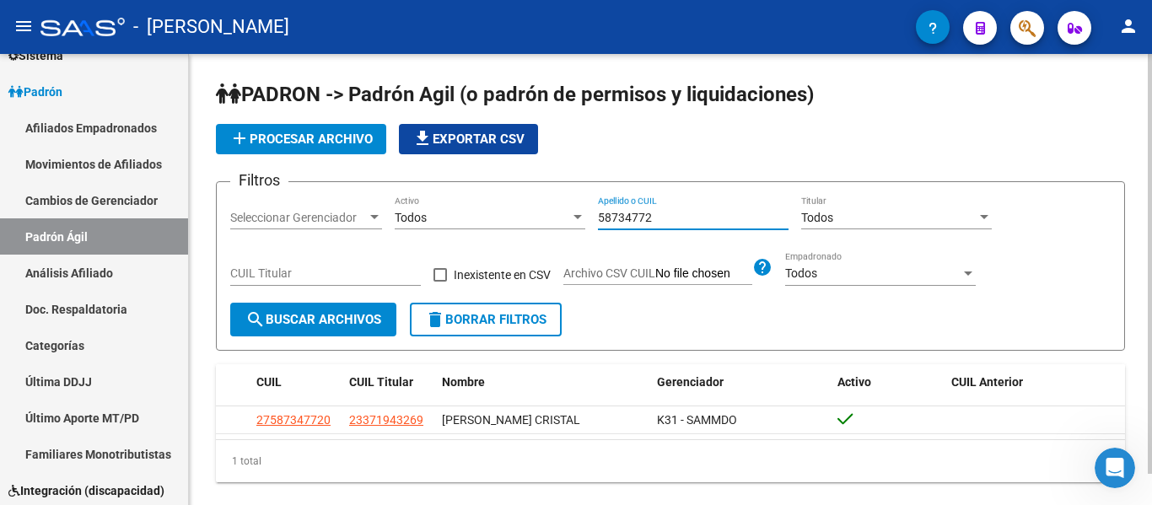
drag, startPoint x: 698, startPoint y: 214, endPoint x: 585, endPoint y: 213, distance: 113.0
click at [585, 213] on div "Filtros Seleccionar Gerenciador Seleccionar Gerenciador Todos Activo 58734772 A…" at bounding box center [670, 249] width 881 height 107
type input "41837483"
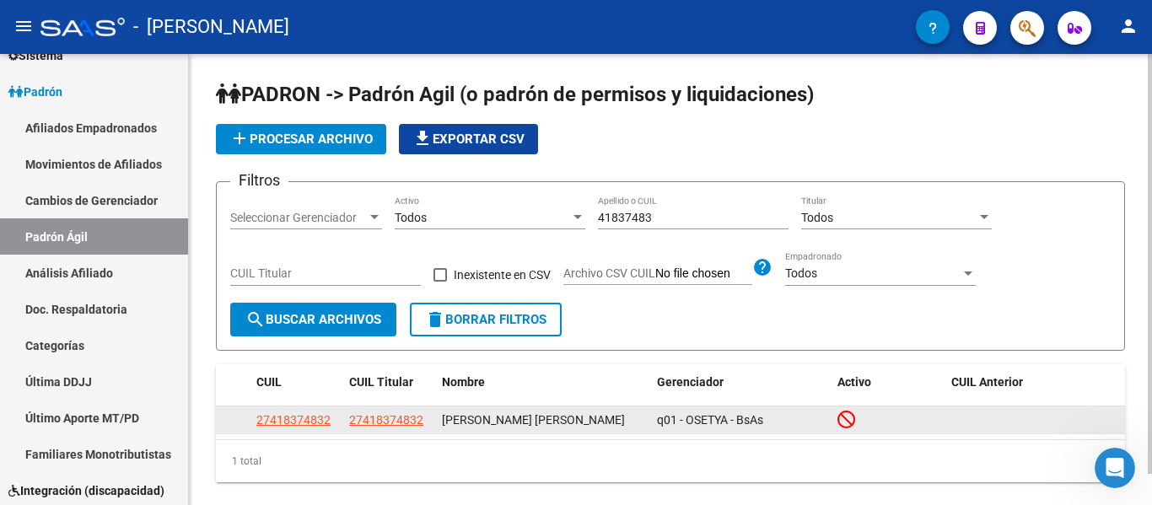
click at [305, 412] on app-link-go-to "27418374832" at bounding box center [293, 420] width 74 height 19
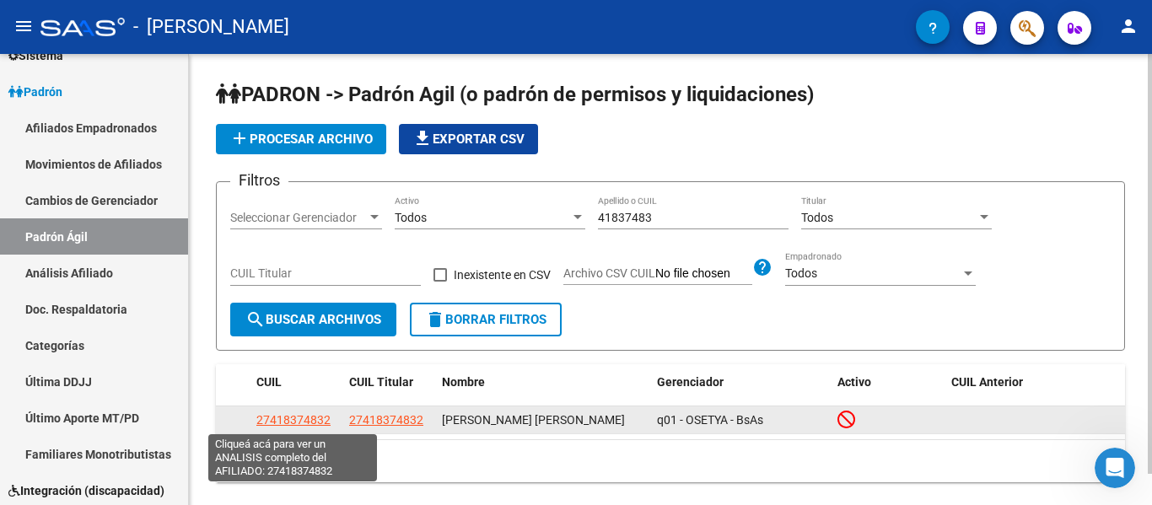
click at [305, 415] on span "27418374832" at bounding box center [293, 419] width 74 height 13
type textarea "27418374832"
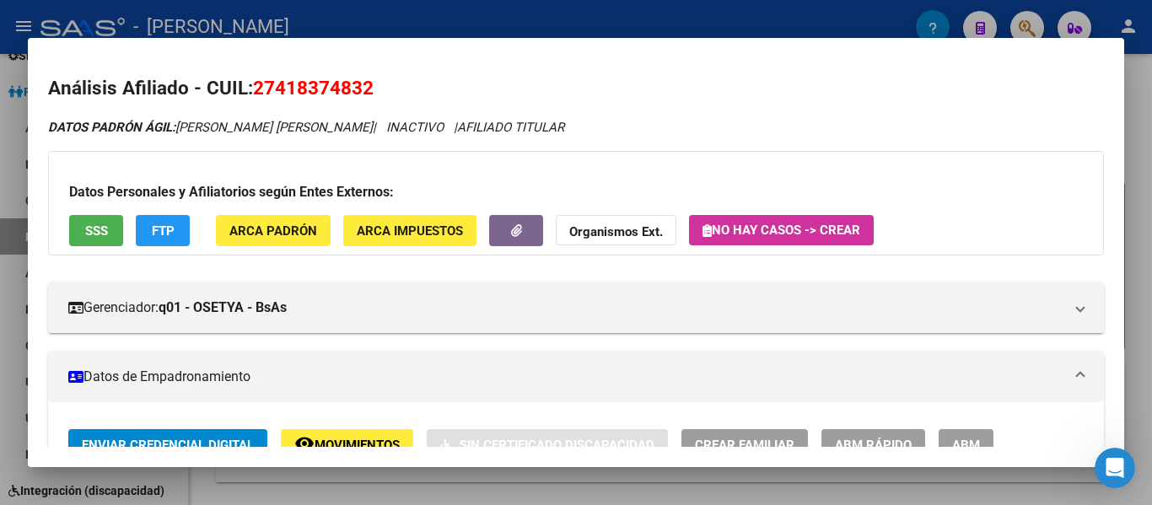
drag, startPoint x: 273, startPoint y: 90, endPoint x: 361, endPoint y: 87, distance: 87.8
click at [361, 87] on span "27418374832" at bounding box center [313, 88] width 121 height 22
copy span "41837483"
